Goal: Transaction & Acquisition: Purchase product/service

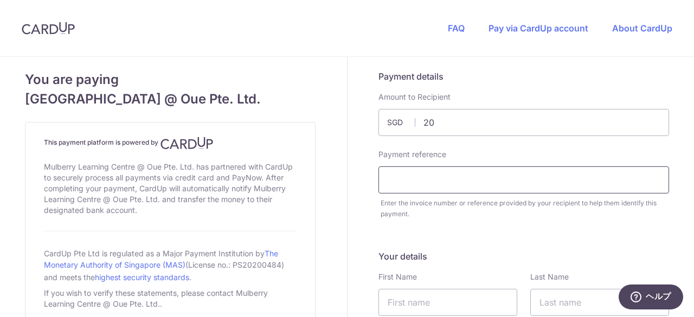
type input "20.00"
click at [401, 173] on input "text" at bounding box center [523, 179] width 291 height 27
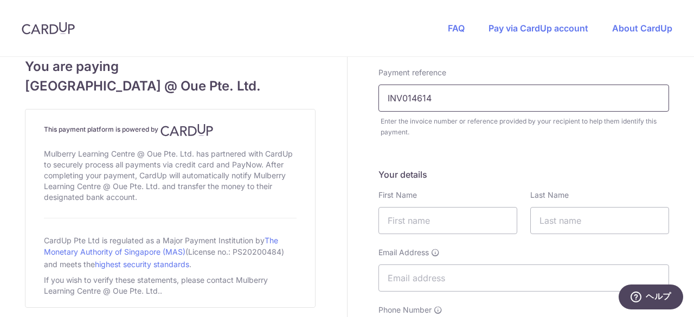
scroll to position [108, 0]
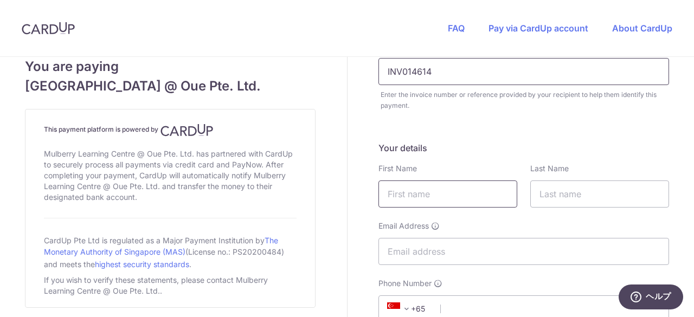
type input "INV014614"
click at [382, 197] on input "text" at bounding box center [447, 193] width 139 height 27
type input "Satsuki"
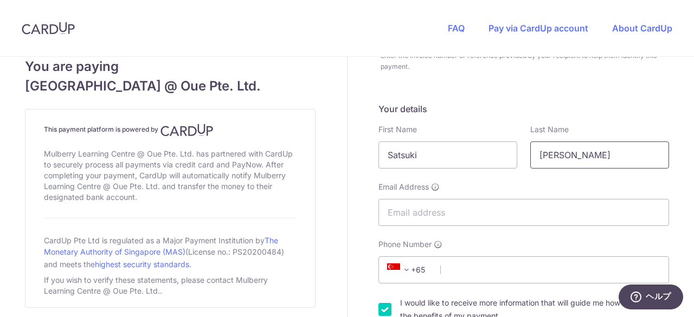
type input "[PERSON_NAME]"
click at [410, 210] on input "Email Address" at bounding box center [523, 212] width 291 height 27
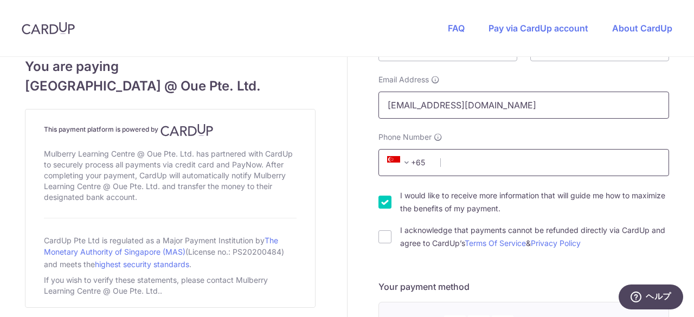
scroll to position [256, 0]
type input "[EMAIL_ADDRESS][DOMAIN_NAME]"
click at [540, 166] on input "Phone Number" at bounding box center [523, 161] width 291 height 27
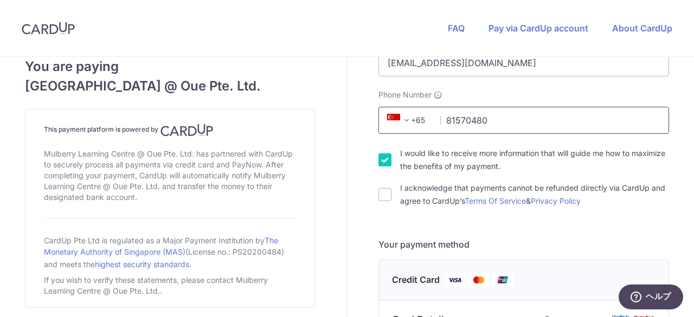
scroll to position [310, 0]
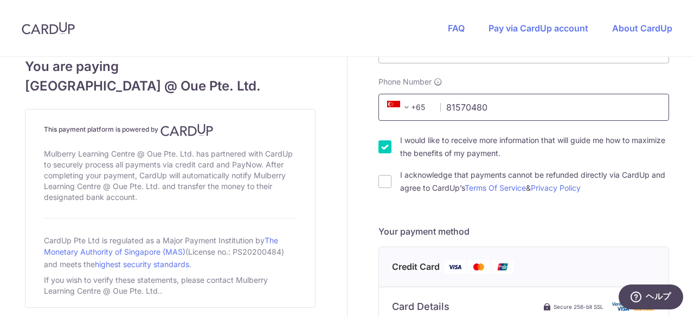
type input "81570480"
click at [378, 147] on input "I would like to receive more information that will guide me how to maximize the…" at bounding box center [384, 146] width 13 height 13
checkbox input "false"
click at [381, 179] on input "I acknowledge that payments cannot be refunded directly via CardUp and agree to…" at bounding box center [384, 181] width 13 height 13
checkbox input "true"
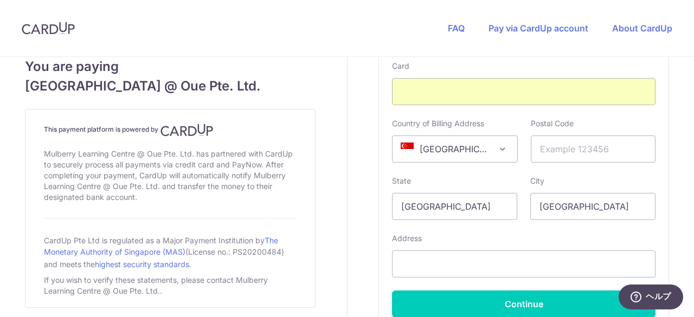
scroll to position [635, 0]
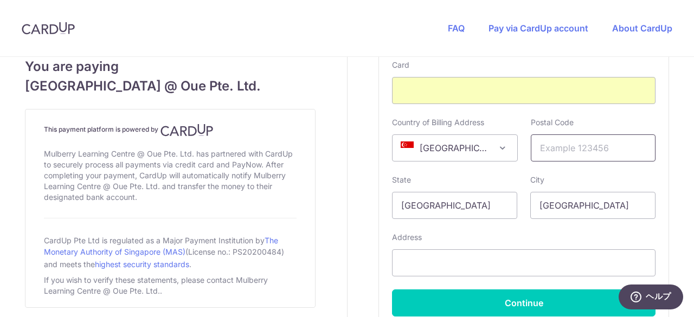
click at [555, 158] on input "text" at bounding box center [593, 147] width 125 height 27
type input "239566"
click at [480, 262] on input "text" at bounding box center [523, 262] width 263 height 27
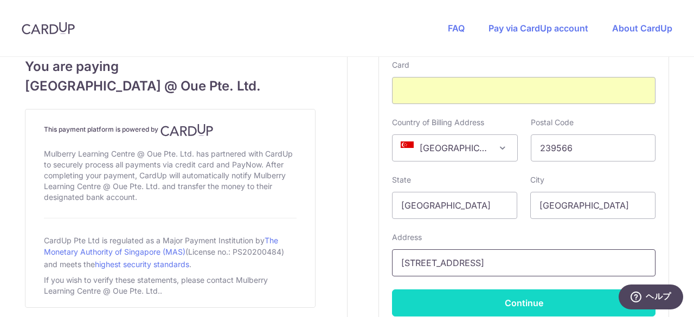
type input "[STREET_ADDRESS]"
click at [494, 312] on button "Continue" at bounding box center [523, 302] width 263 height 27
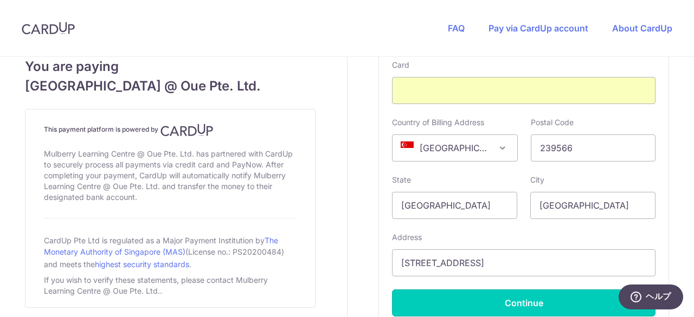
type input "**** 3561"
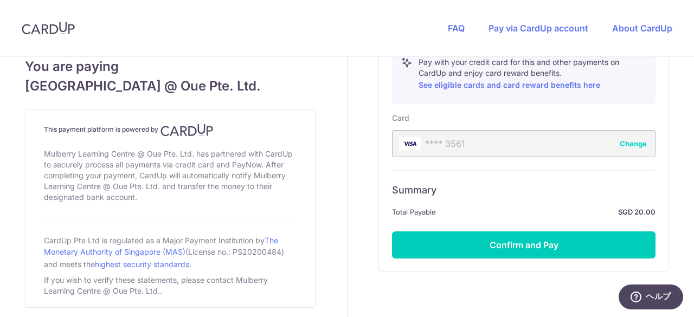
scroll to position [627, 0]
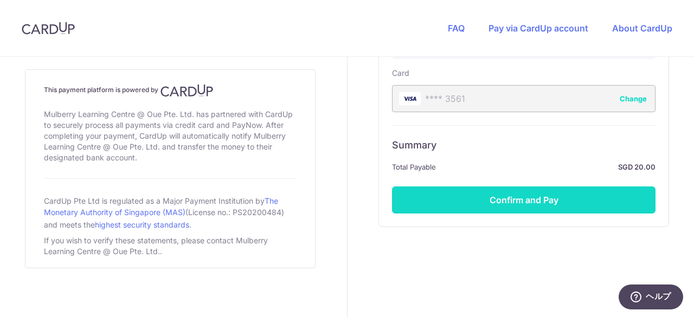
click at [511, 201] on button "Confirm and Pay" at bounding box center [523, 199] width 263 height 27
